Goal: Find specific page/section: Find specific page/section

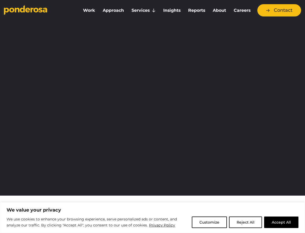
click at [270, 223] on button "Accept All" at bounding box center [281, 223] width 34 height 12
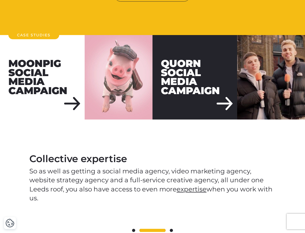
scroll to position [583, 0]
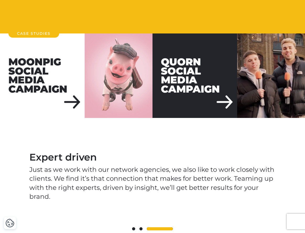
click at [228, 102] on div "Quorn Social Media Campaign" at bounding box center [194, 75] width 85 height 85
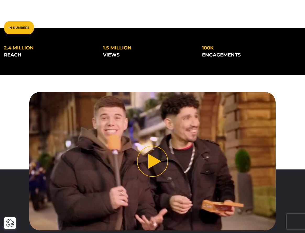
scroll to position [112, 0]
